Goal: Task Accomplishment & Management: Complete application form

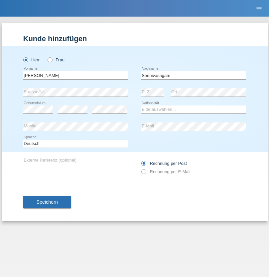
type input "Seenivasagam"
select select "LK"
select select "C"
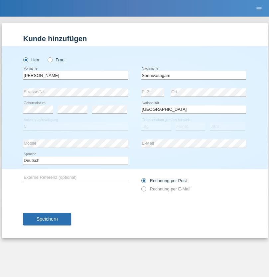
select select "03"
select select "08"
select select "2009"
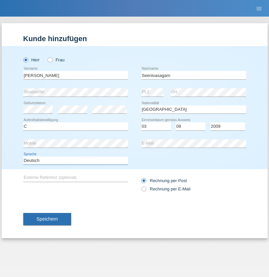
select select "en"
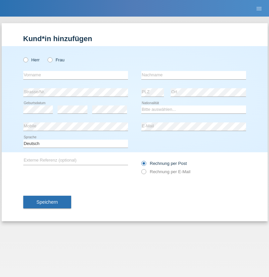
radio input "true"
click at [75, 75] on input "text" at bounding box center [75, 75] width 105 height 8
type input "[PERSON_NAME]"
click at [193, 75] on input "text" at bounding box center [193, 75] width 105 height 8
type input "Katic"
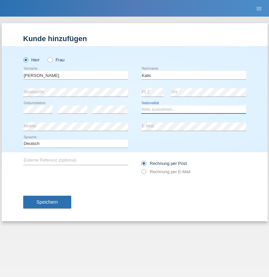
select select "HR"
select select "C"
select select "23"
select select "03"
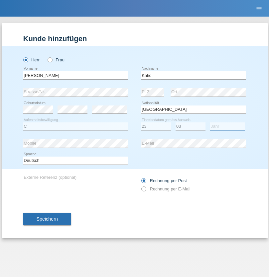
select select "2014"
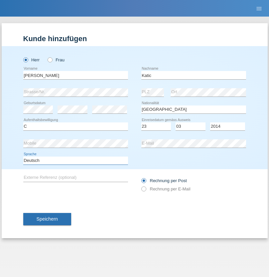
select select "en"
